Goal: Information Seeking & Learning: Learn about a topic

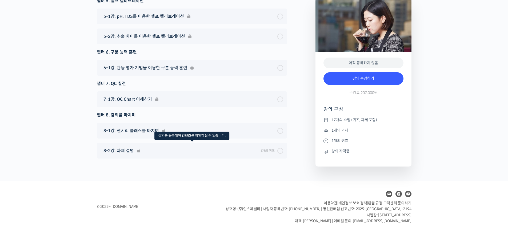
scroll to position [3740, 0]
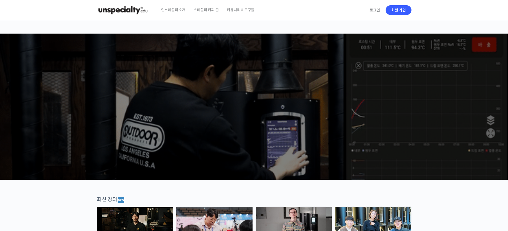
scroll to position [107, 0]
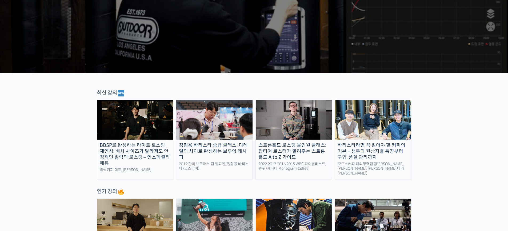
click at [111, 93] on div "최신 강의" at bounding box center [254, 93] width 314 height 8
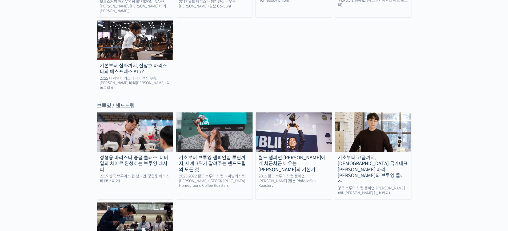
scroll to position [720, 0]
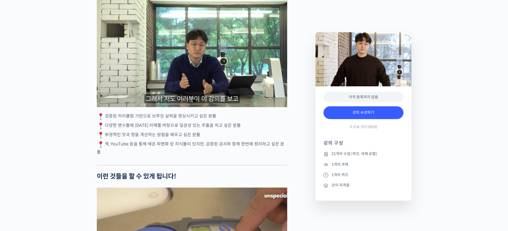
scroll to position [959, 0]
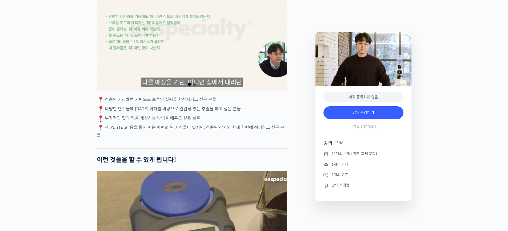
drag, startPoint x: 109, startPoint y: 110, endPoint x: 214, endPoint y: 127, distance: 106.2
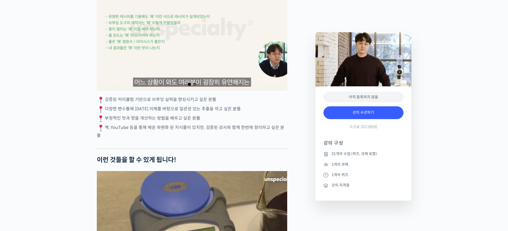
click at [214, 123] on p "부정적인 맛과 향을 개선하는 방법을 배우고 싶은 분들" at bounding box center [192, 119] width 190 height 8
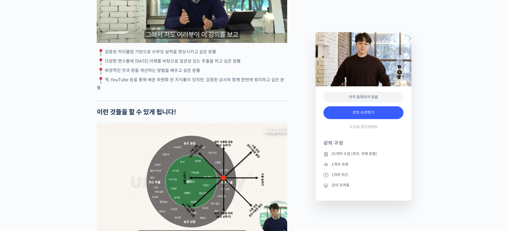
scroll to position [1066, 0]
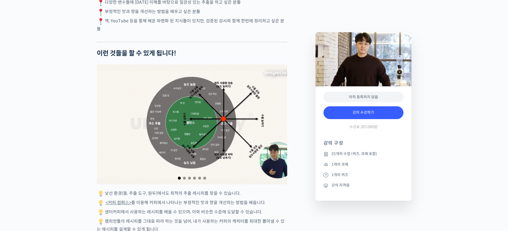
click at [183, 180] on span "Go to slide 2" at bounding box center [184, 178] width 3 height 3
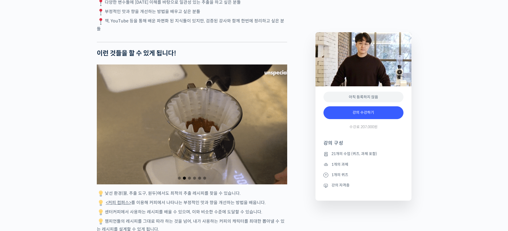
click at [190, 180] on span "Go to slide 3" at bounding box center [189, 178] width 3 height 3
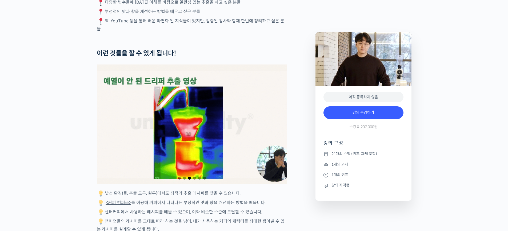
click at [193, 180] on span "Go to slide 4" at bounding box center [194, 178] width 3 height 3
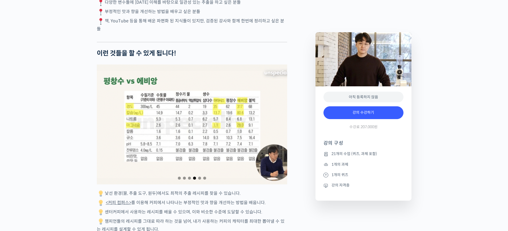
click at [199, 180] on span "Go to slide 5" at bounding box center [199, 178] width 3 height 3
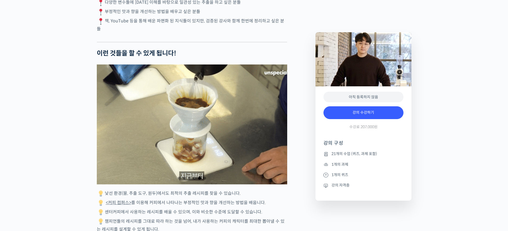
click at [205, 180] on span "Go to slide 6" at bounding box center [204, 178] width 3 height 3
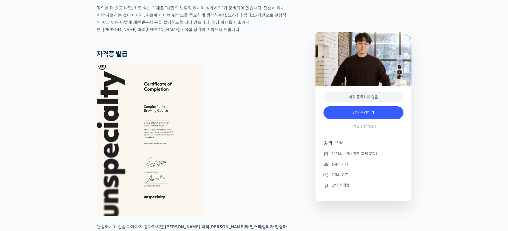
scroll to position [1679, 0]
